Goal: Task Accomplishment & Management: Manage account settings

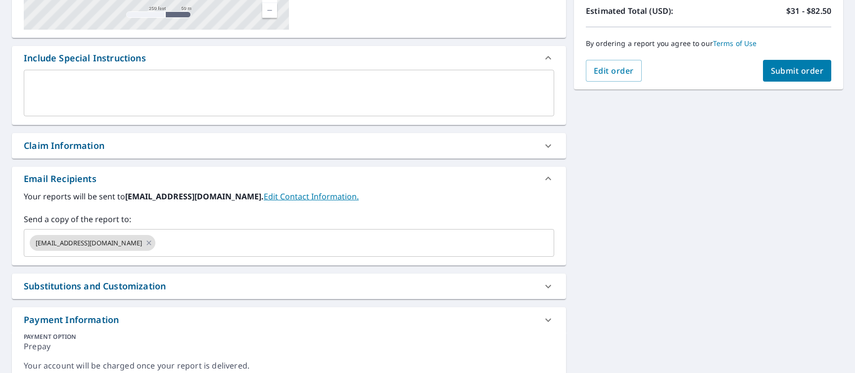
scroll to position [266, 0]
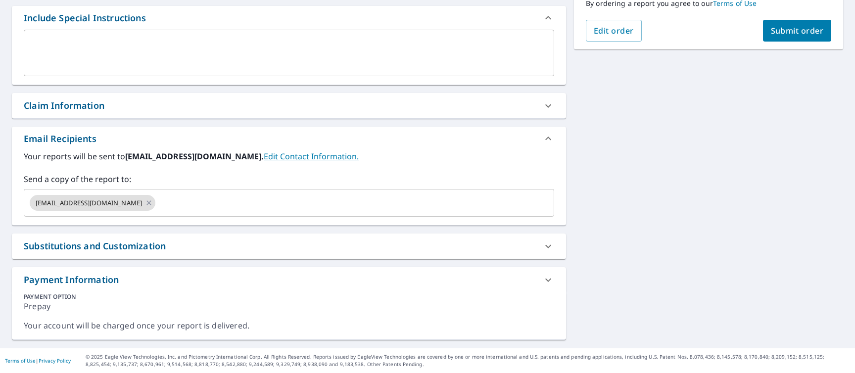
click at [470, 278] on div "Payment Information" at bounding box center [280, 279] width 512 height 13
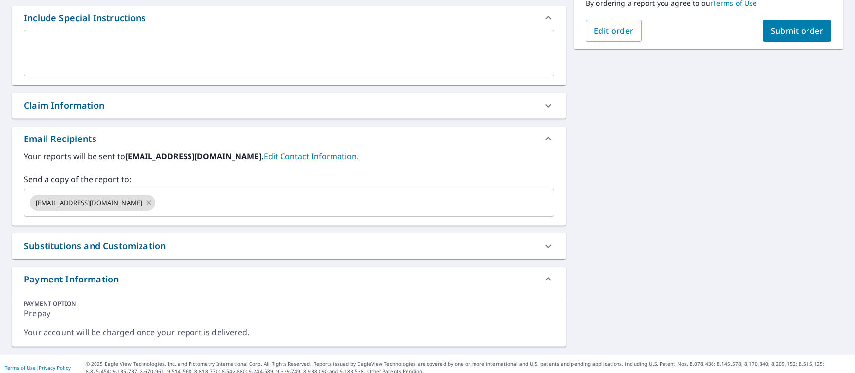
click at [470, 278] on div "Payment Information" at bounding box center [280, 279] width 512 height 13
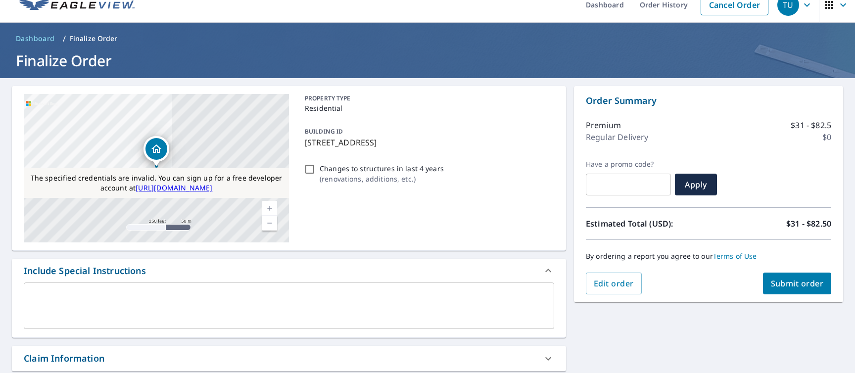
scroll to position [0, 0]
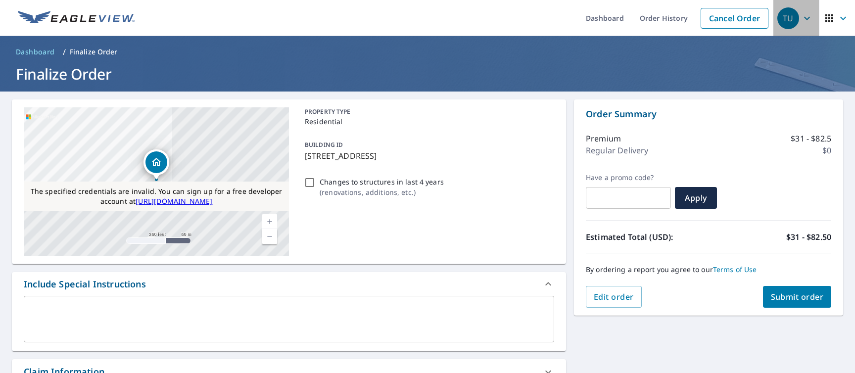
click at [809, 19] on icon "button" at bounding box center [807, 18] width 12 height 12
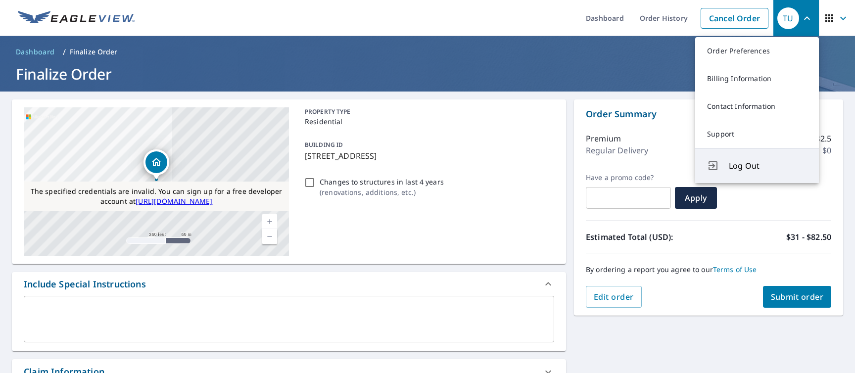
click at [748, 170] on span "Log Out" at bounding box center [767, 166] width 78 height 12
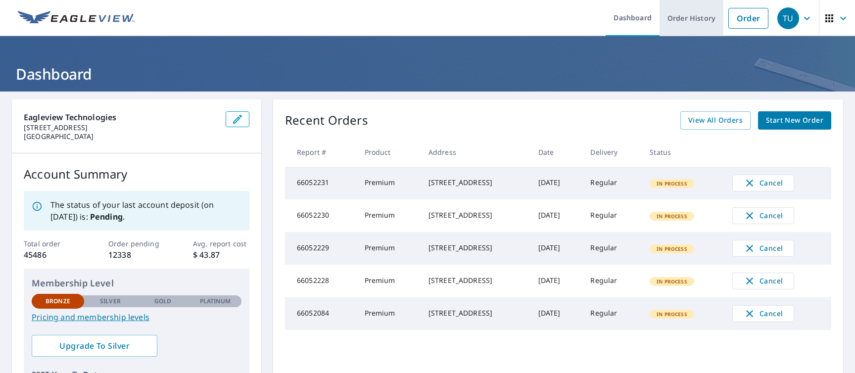
click at [703, 20] on link "Order History" at bounding box center [691, 18] width 64 height 36
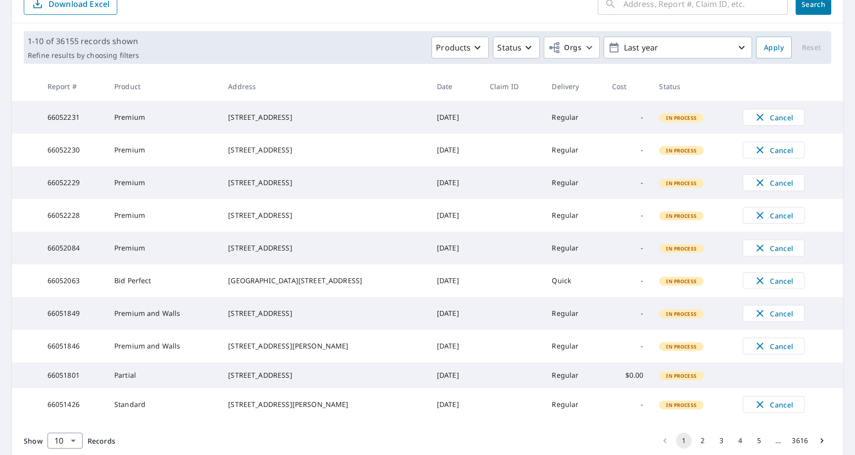
scroll to position [193, 0]
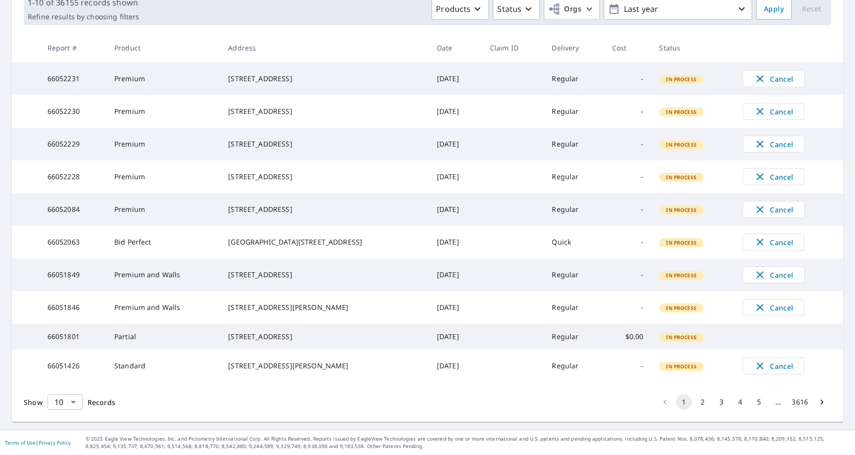
click at [59, 372] on body "TU TU Dashboard Order History Order TU Dashboard / Order History Order History …" at bounding box center [427, 227] width 855 height 455
click at [62, 372] on li "100" at bounding box center [64, 434] width 35 height 18
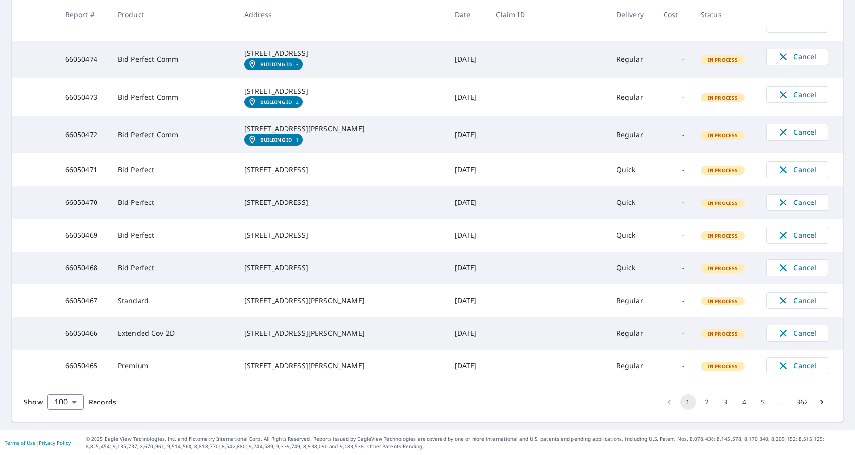
scroll to position [3722, 0]
click at [708, 372] on button "2" at bounding box center [707, 402] width 16 height 16
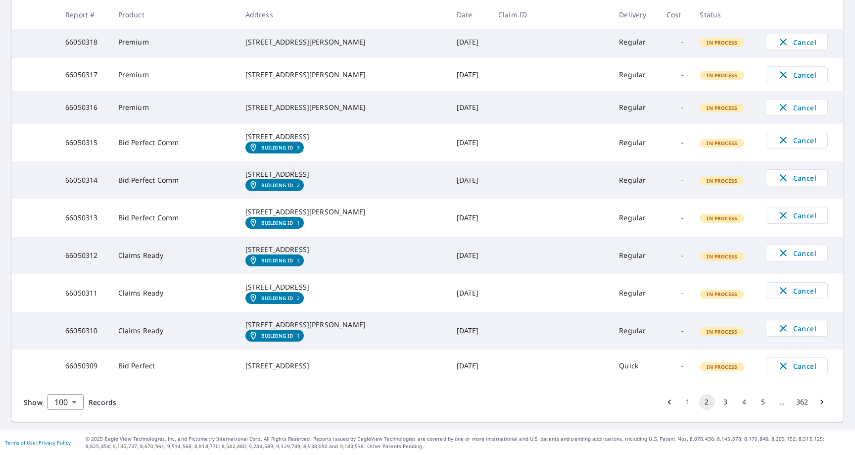
scroll to position [3728, 0]
click at [723, 372] on button "3" at bounding box center [726, 402] width 16 height 16
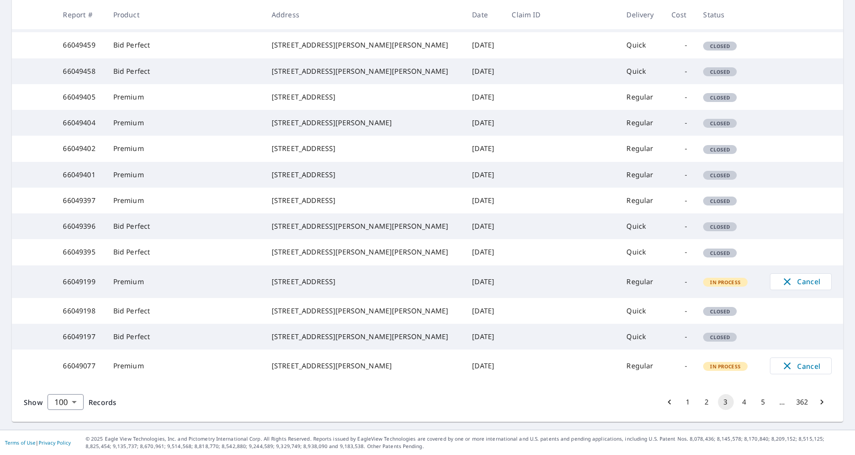
scroll to position [3661, 0]
click at [743, 372] on button "4" at bounding box center [744, 402] width 16 height 16
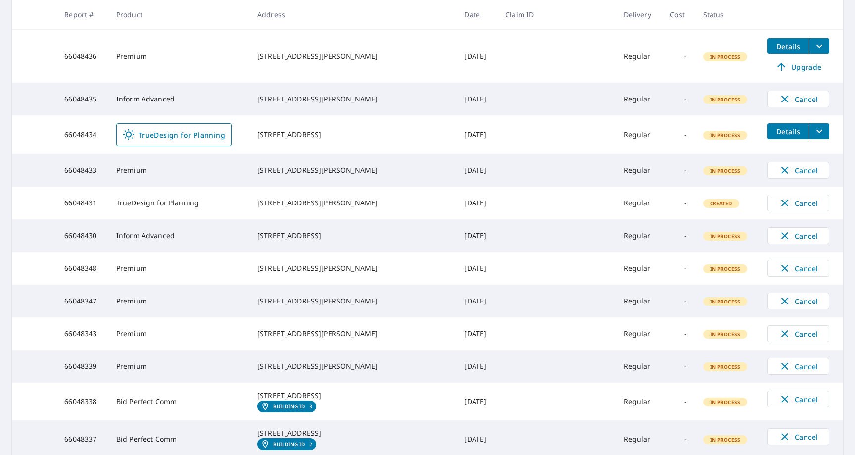
scroll to position [379, 0]
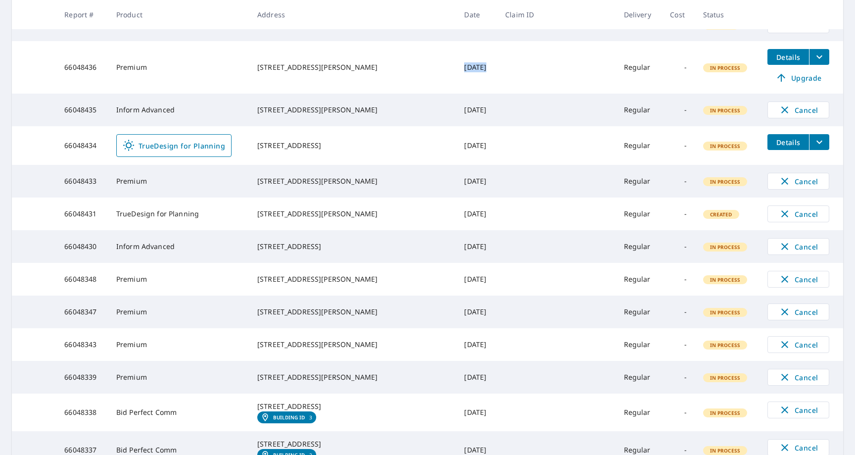
drag, startPoint x: 396, startPoint y: 115, endPoint x: 465, endPoint y: 115, distance: 69.2
click at [465, 93] on tr "66048436 Premium 2488 Abaco Dr Navarre, FL 32566 Sep 17, 2025 Regular - In Proc…" at bounding box center [427, 67] width 831 height 52
click at [783, 84] on span "Upgrade" at bounding box center [798, 78] width 50 height 12
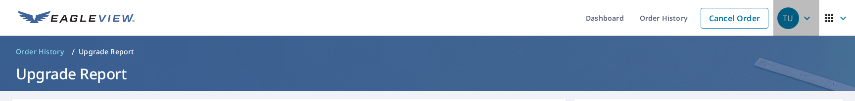
click at [813, 16] on span "TU" at bounding box center [796, 18] width 38 height 24
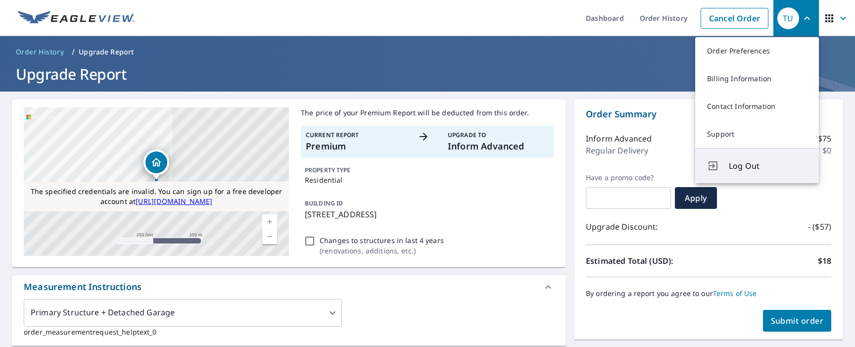
click at [732, 172] on button "Log Out" at bounding box center [757, 165] width 124 height 35
